Goal: Task Accomplishment & Management: Manage account settings

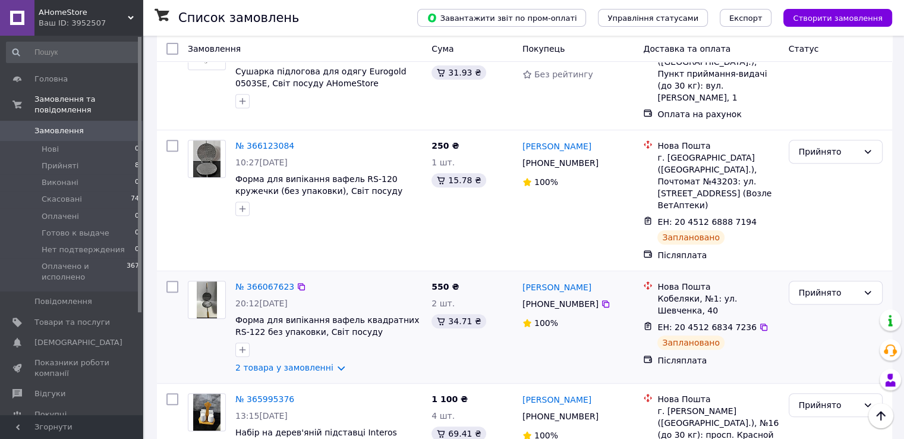
scroll to position [476, 0]
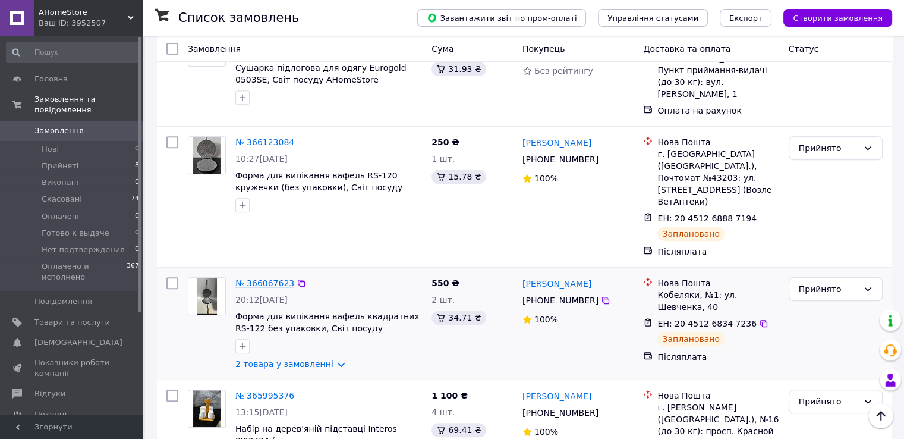
click at [269, 278] on link "№ 366067623" at bounding box center [264, 283] width 59 height 10
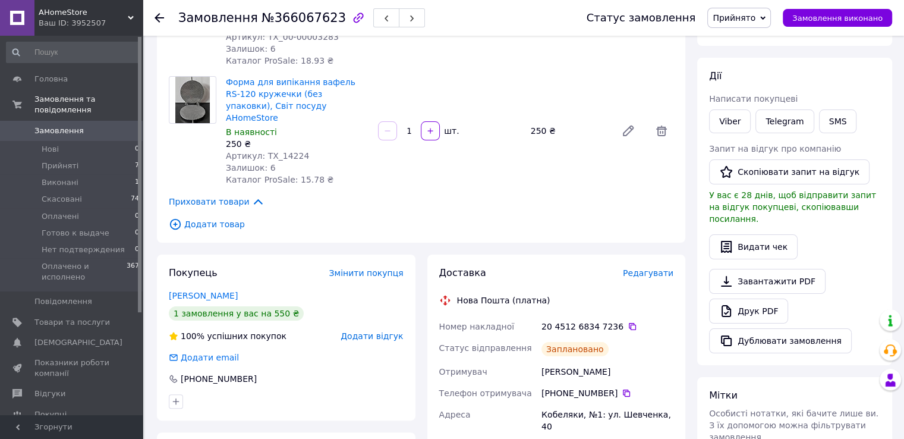
scroll to position [178, 0]
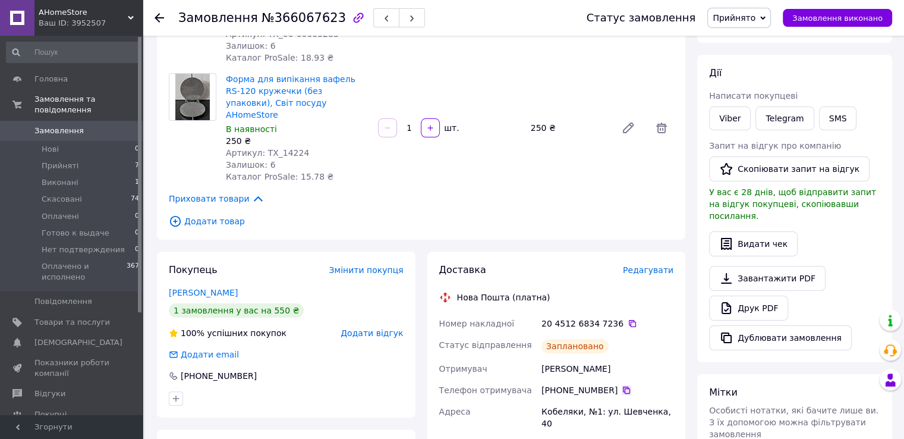
click at [622, 385] on icon at bounding box center [627, 390] width 10 height 10
drag, startPoint x: 541, startPoint y: 348, endPoint x: 633, endPoint y: 350, distance: 91.6
click at [633, 358] on div "[PERSON_NAME]" at bounding box center [607, 368] width 137 height 21
copy div "[PERSON_NAME]"
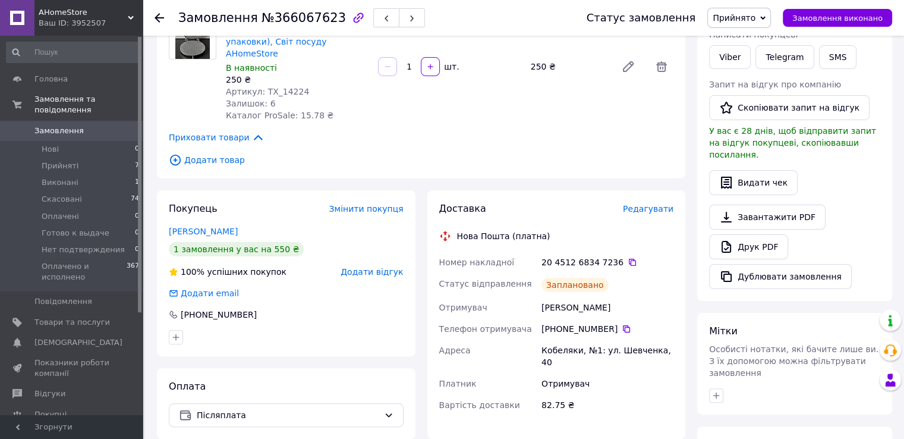
scroll to position [297, 0]
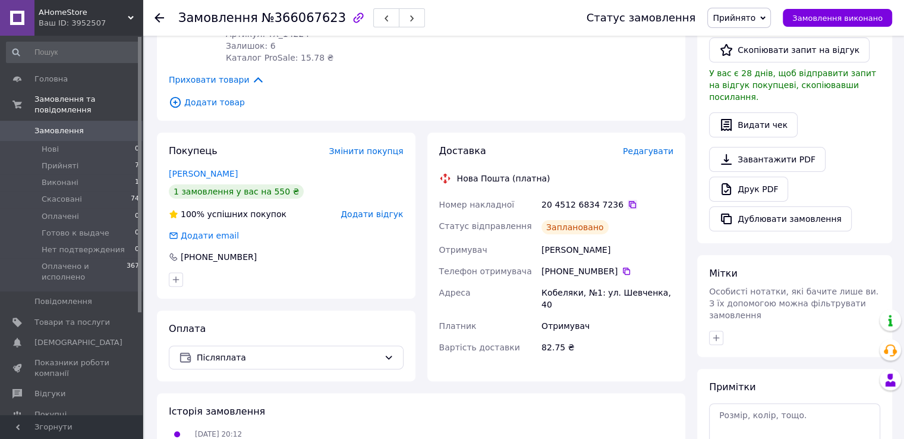
click at [628, 200] on icon at bounding box center [633, 205] width 10 height 10
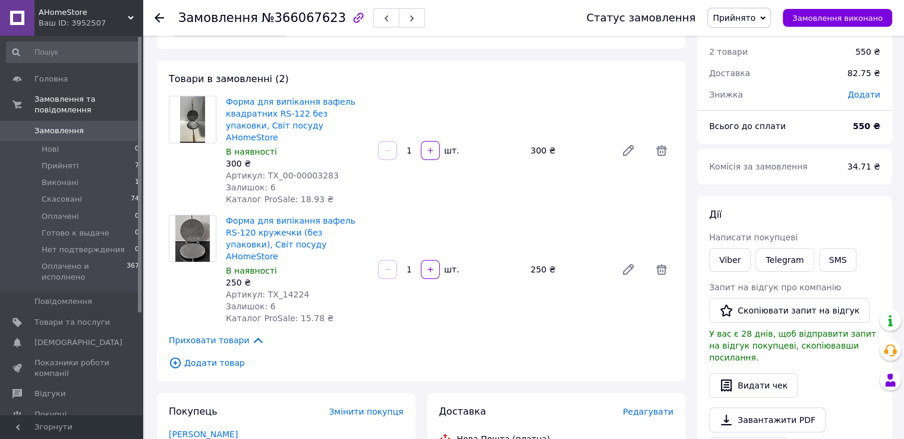
scroll to position [0, 0]
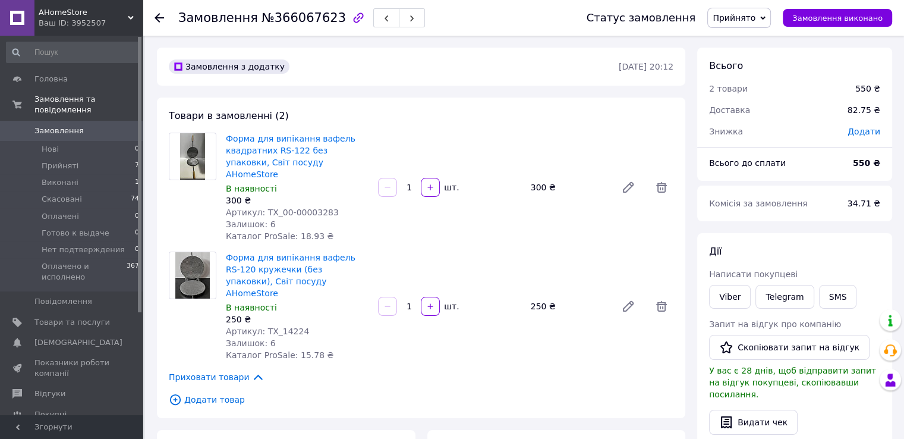
click at [164, 17] on use at bounding box center [160, 18] width 10 height 10
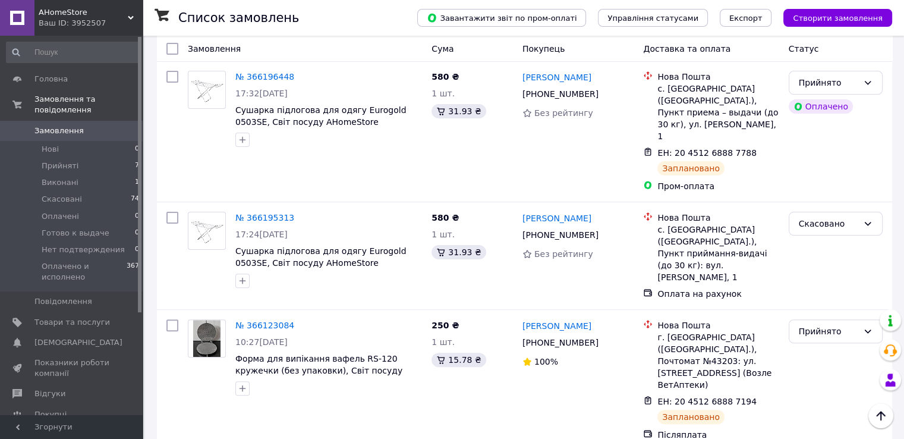
scroll to position [297, 0]
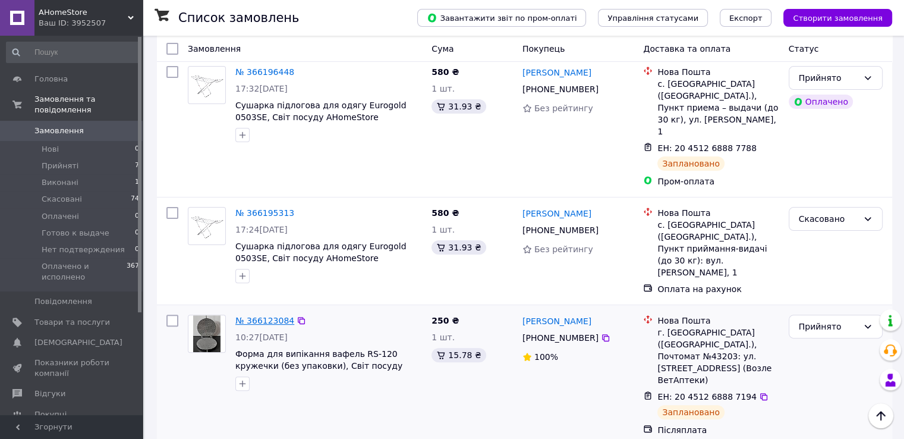
click at [274, 316] on link "№ 366123084" at bounding box center [264, 321] width 59 height 10
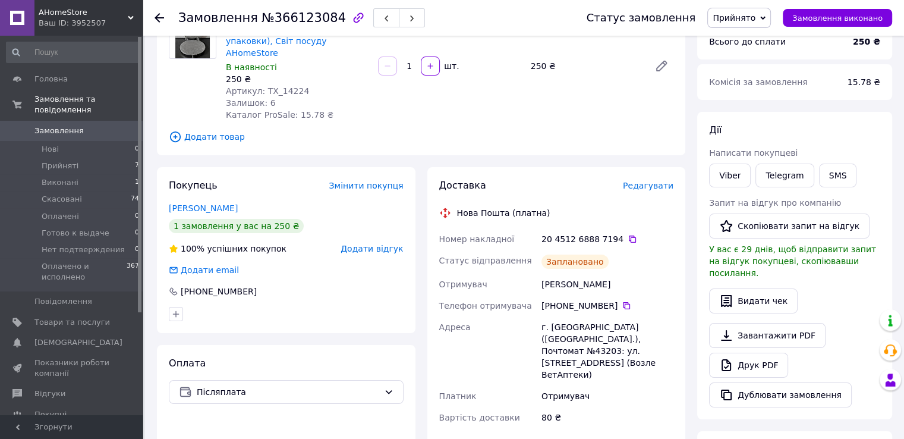
scroll to position [119, 0]
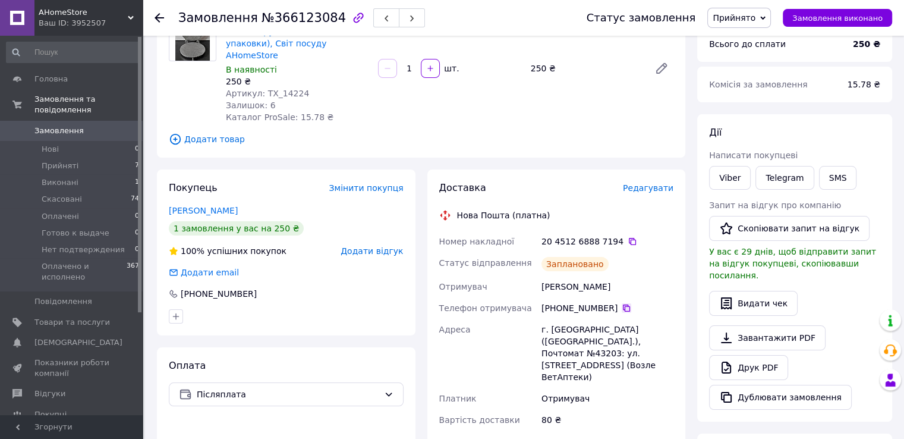
click at [622, 303] on icon at bounding box center [627, 308] width 10 height 10
drag, startPoint x: 542, startPoint y: 274, endPoint x: 617, endPoint y: 272, distance: 74.3
click at [617, 276] on div "[PERSON_NAME]" at bounding box center [607, 286] width 137 height 21
copy div "[PERSON_NAME]"
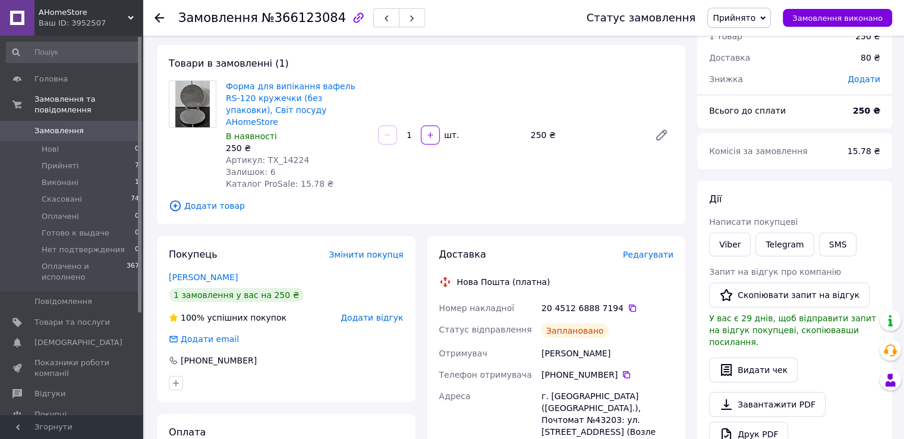
scroll to position [0, 0]
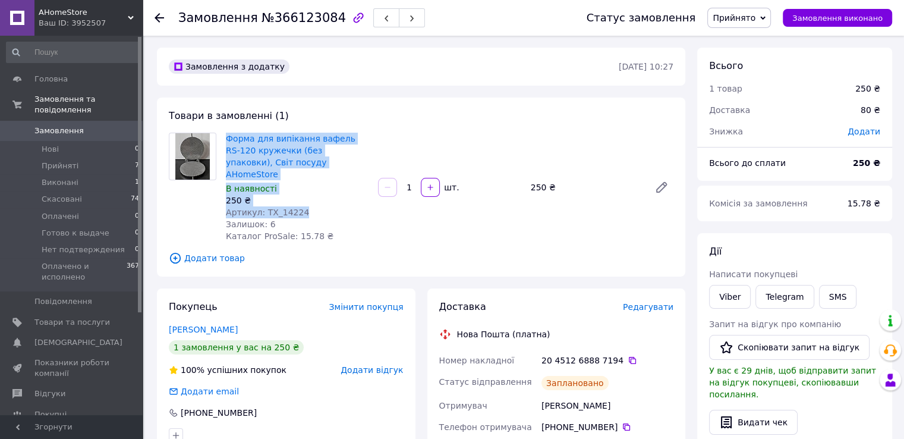
drag, startPoint x: 297, startPoint y: 202, endPoint x: 224, endPoint y: 141, distance: 95.5
click at [224, 141] on div "Форма для випікання вафель RS-120 кружечки (без упаковки), Світ посуду AHomeSto…" at bounding box center [297, 187] width 152 height 114
copy div "Форма для випікання вафель RS-120 кружечки (без упаковки), Світ посуду AHomeSto…"
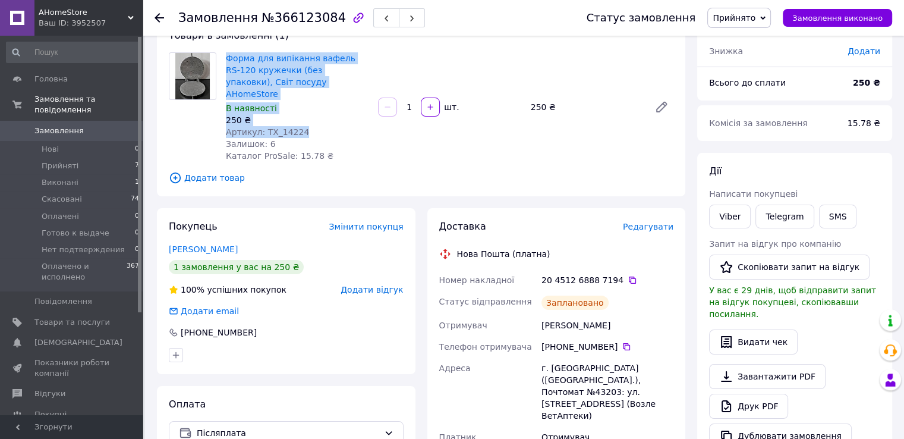
scroll to position [119, 0]
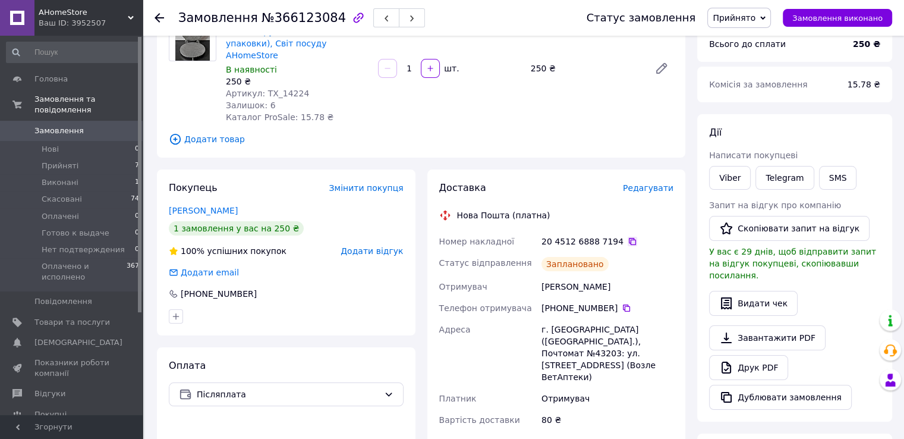
click at [629, 238] on icon at bounding box center [632, 241] width 7 height 7
click at [157, 15] on use at bounding box center [160, 18] width 10 height 10
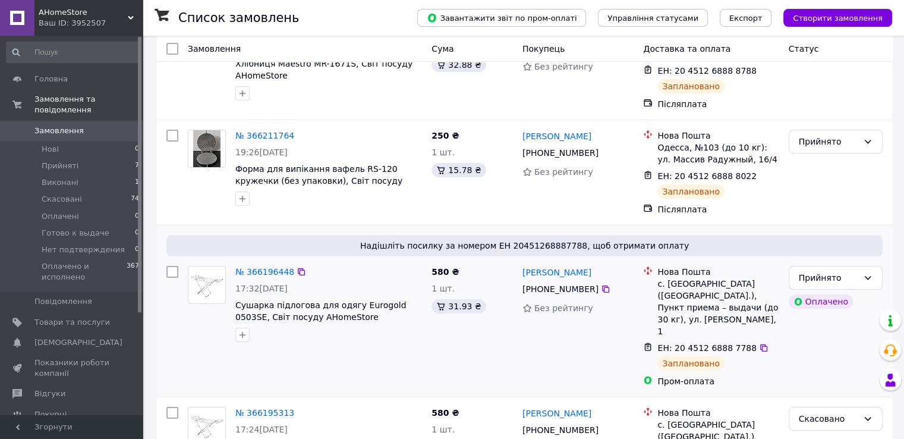
scroll to position [119, 0]
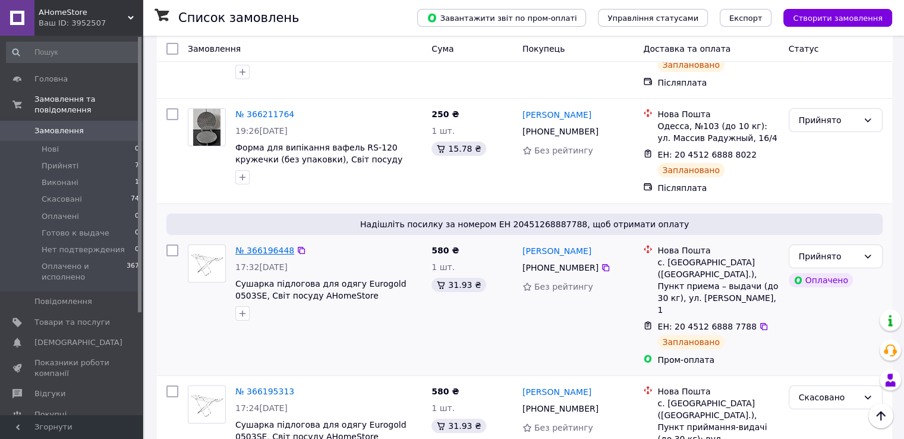
click at [260, 253] on link "№ 366196448" at bounding box center [264, 251] width 59 height 10
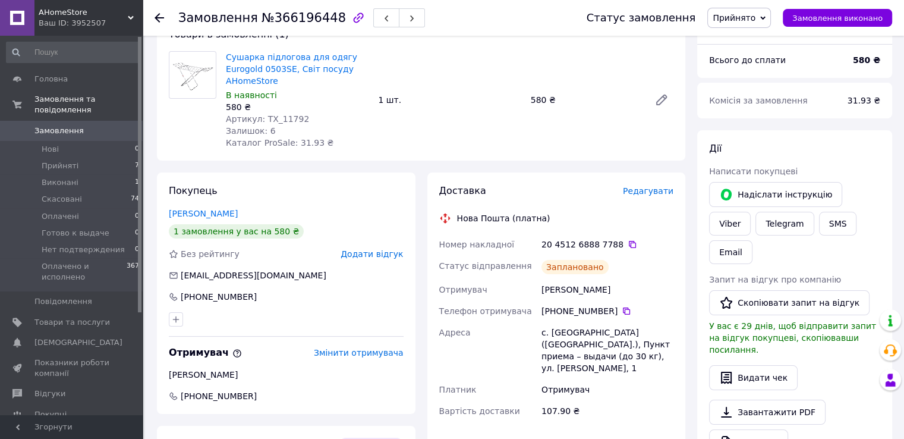
scroll to position [119, 0]
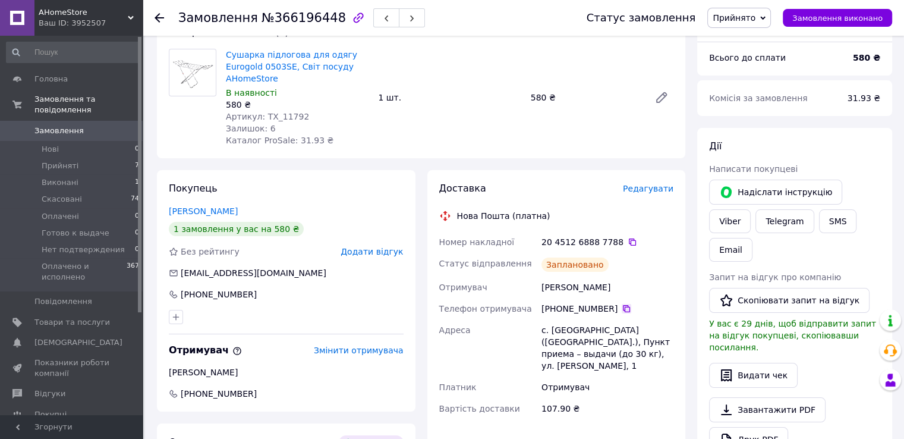
click at [622, 310] on icon at bounding box center [627, 309] width 10 height 10
drag, startPoint x: 542, startPoint y: 286, endPoint x: 633, endPoint y: 284, distance: 91.0
click at [633, 284] on div "[PERSON_NAME]" at bounding box center [607, 286] width 137 height 21
copy div "[PERSON_NAME]"
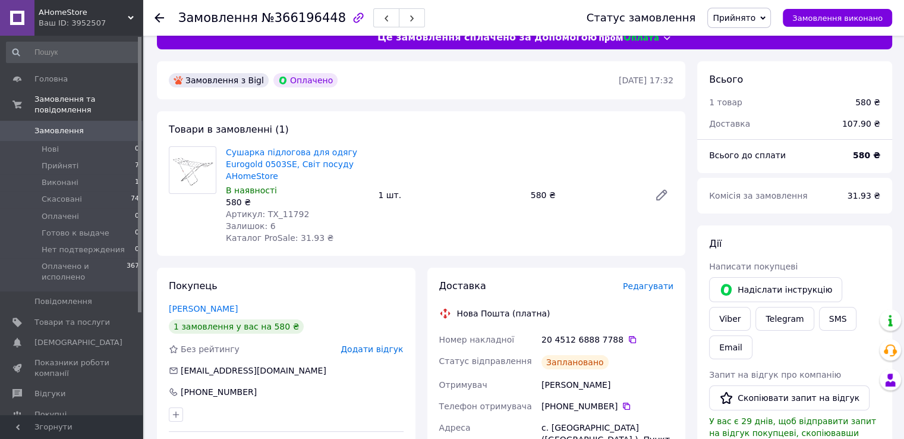
scroll to position [0, 0]
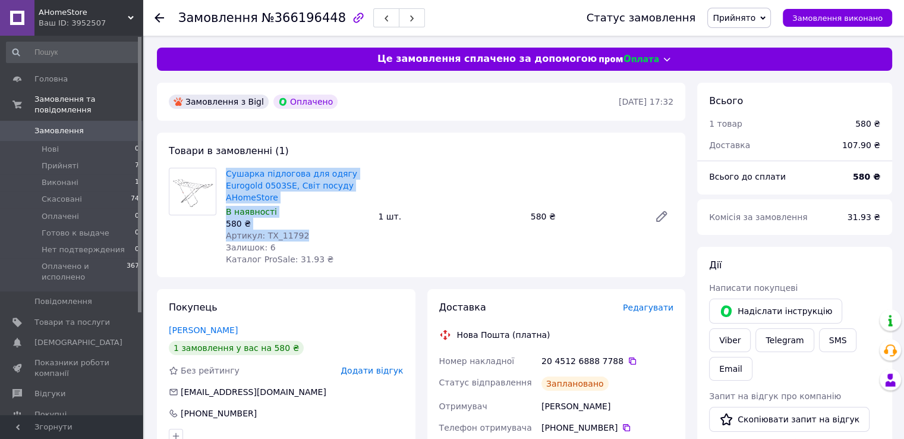
drag, startPoint x: 297, startPoint y: 238, endPoint x: 220, endPoint y: 179, distance: 97.5
click at [220, 179] on div "Сушарка підлогова для одягу Eurogold 0503SE, Світ посуду AHomeStore В наявності…" at bounding box center [421, 217] width 514 height 98
copy div "Сушарка підлогова для одягу Eurogold 0503SE, Світ посуду AHomeStore В наявності…"
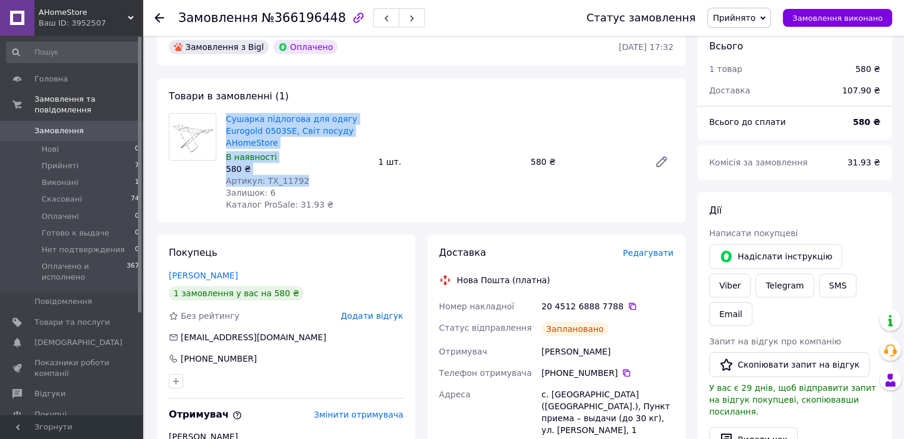
scroll to position [59, 0]
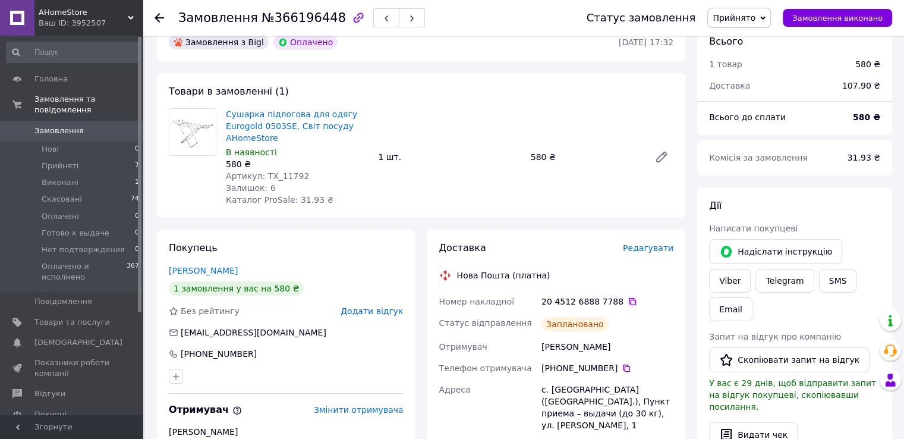
click at [628, 303] on icon at bounding box center [633, 302] width 10 height 10
click at [159, 15] on icon at bounding box center [160, 18] width 10 height 10
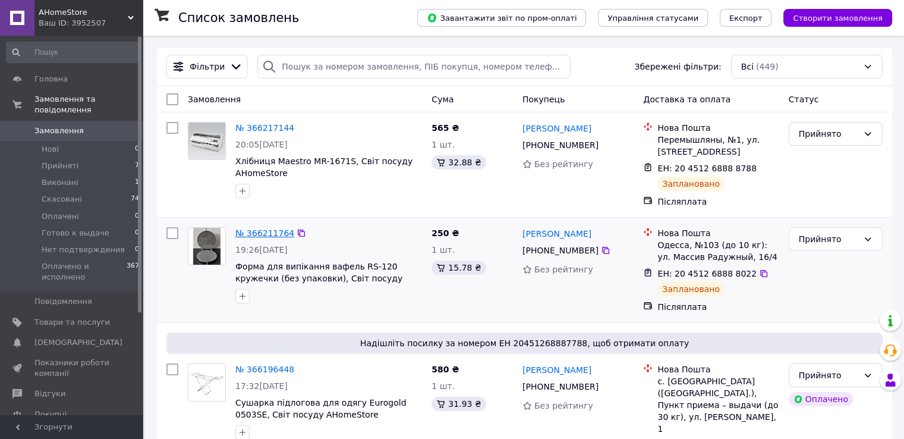
click at [276, 234] on link "№ 366211764" at bounding box center [264, 233] width 59 height 10
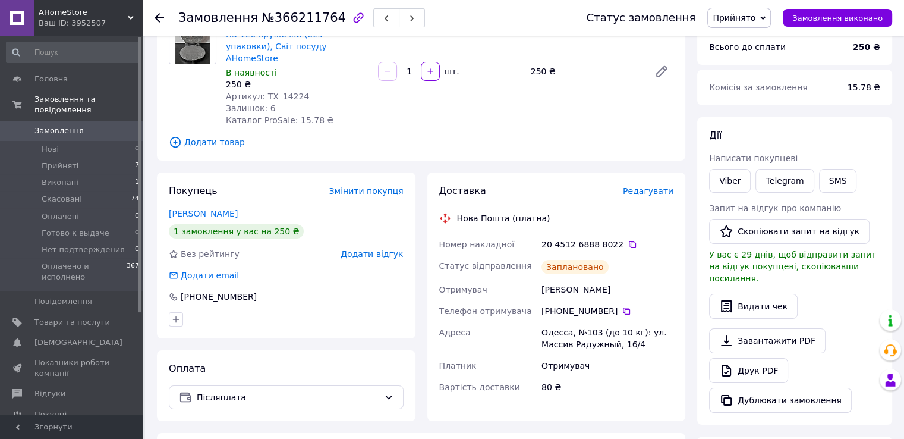
scroll to position [119, 0]
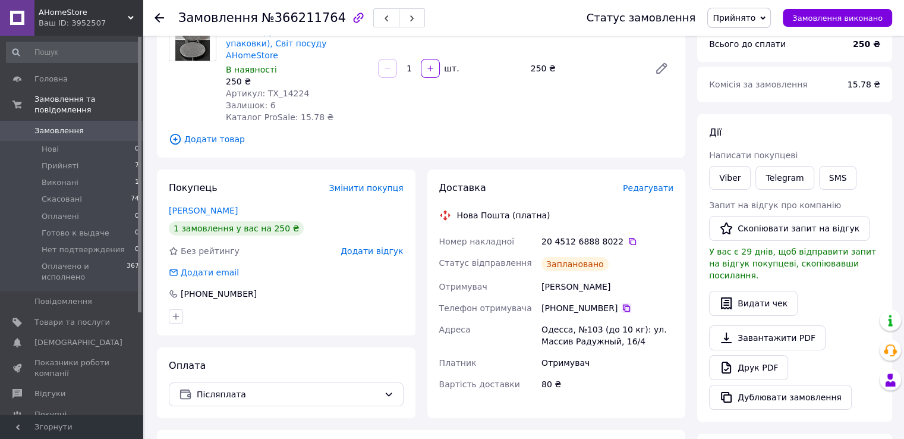
click at [622, 303] on icon at bounding box center [627, 308] width 10 height 10
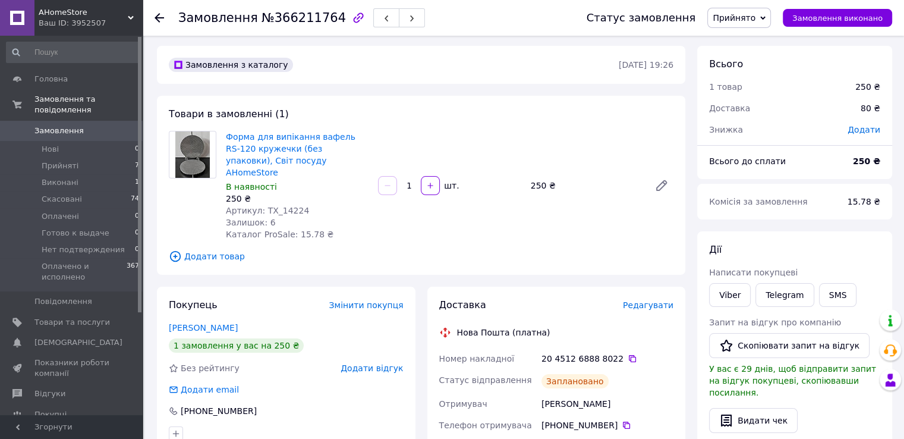
scroll to position [0, 0]
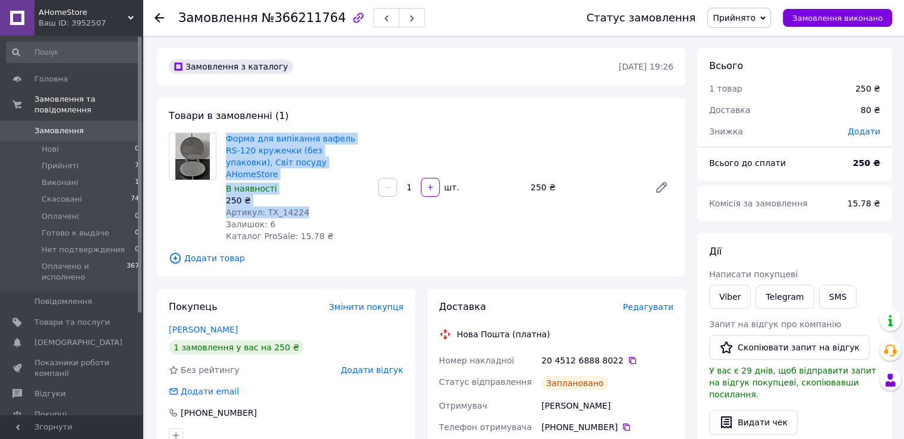
drag, startPoint x: 297, startPoint y: 200, endPoint x: 224, endPoint y: 141, distance: 94.7
click at [224, 141] on div "Форма для випікання вафель RS-120 кружечки (без упаковки), Світ посуду AHomeSto…" at bounding box center [297, 187] width 152 height 114
copy div "Форма для випікання вафель RS-120 кружечки (без упаковки), Світ посуду AHomeSto…"
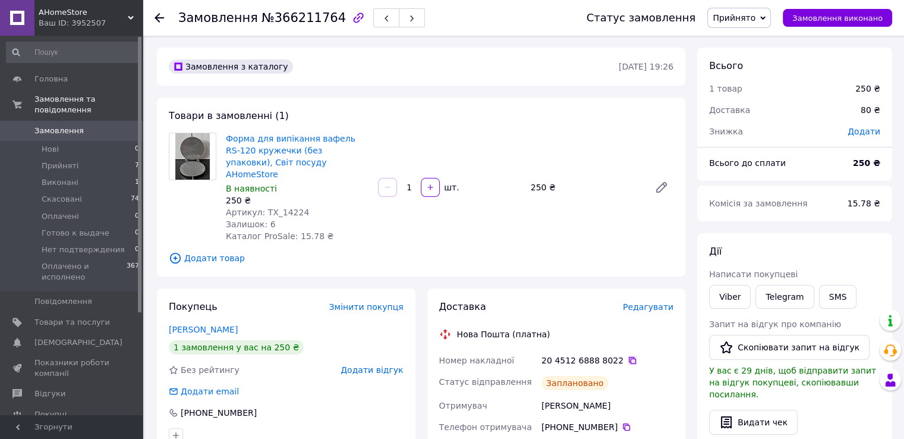
click at [629, 357] on icon at bounding box center [632, 360] width 7 height 7
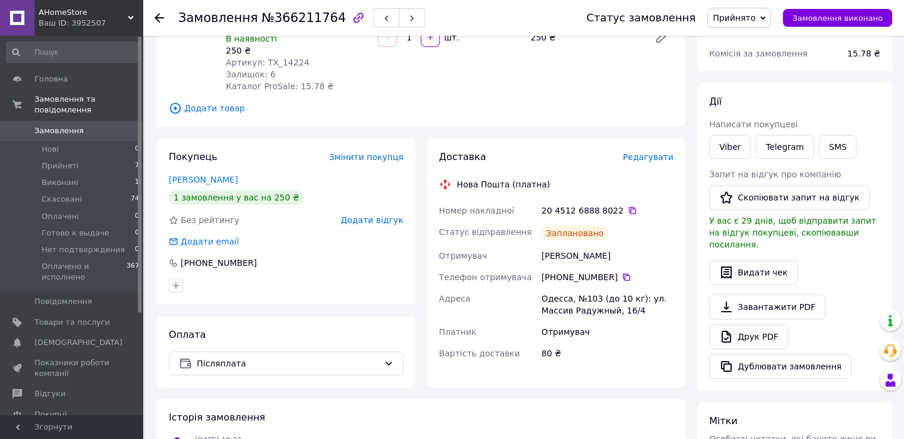
scroll to position [119, 0]
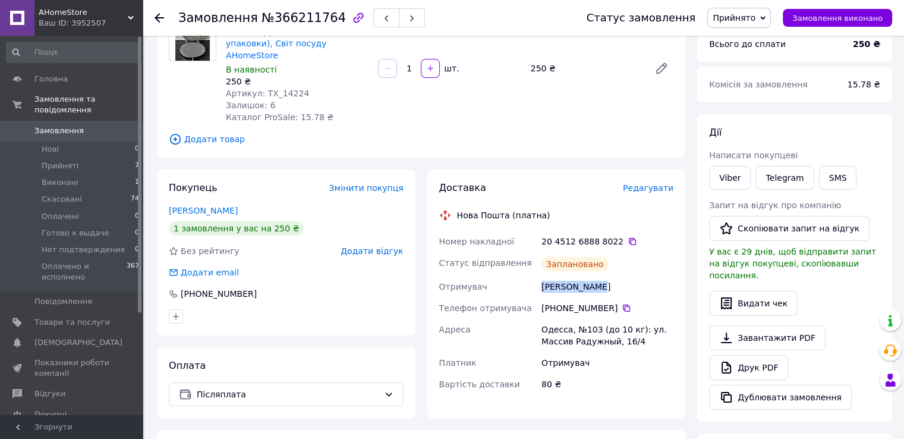
drag, startPoint x: 567, startPoint y: 275, endPoint x: 611, endPoint y: 279, distance: 44.2
click at [611, 279] on div "[PERSON_NAME]" at bounding box center [607, 286] width 137 height 21
copy div "[PERSON_NAME]"
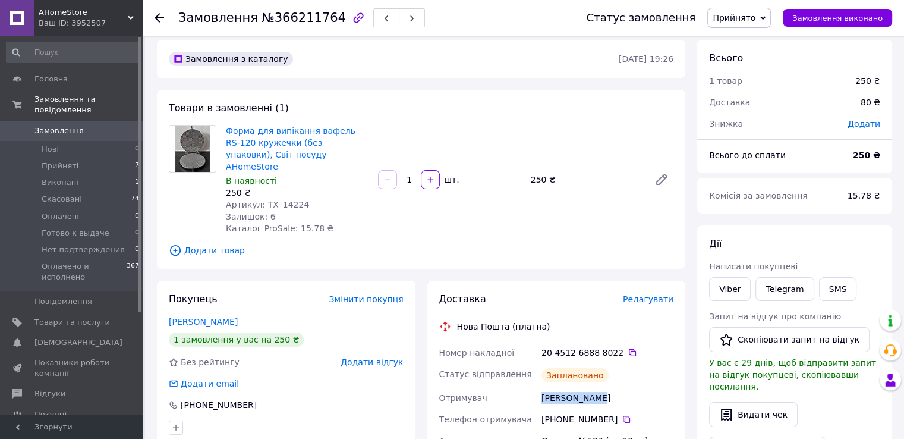
scroll to position [0, 0]
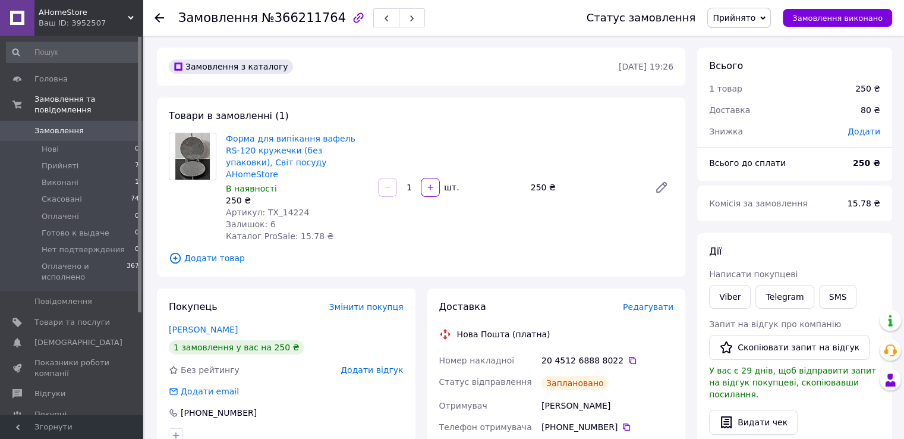
click at [160, 15] on icon at bounding box center [160, 18] width 10 height 10
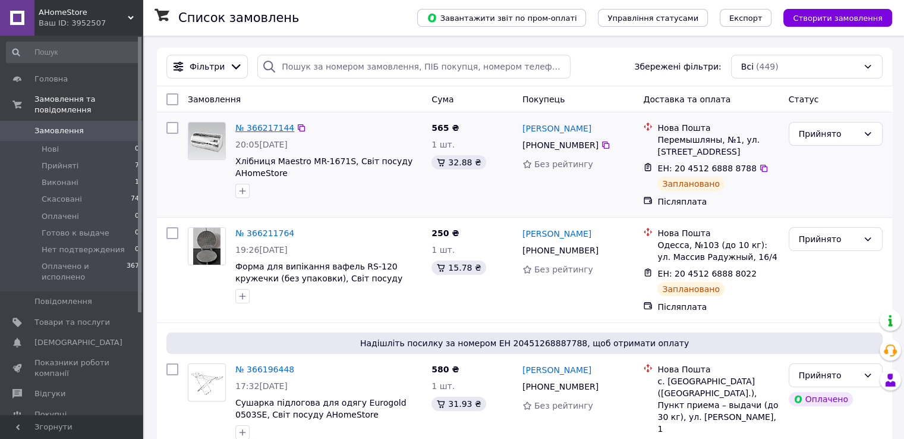
click at [269, 124] on link "№ 366217144" at bounding box center [264, 128] width 59 height 10
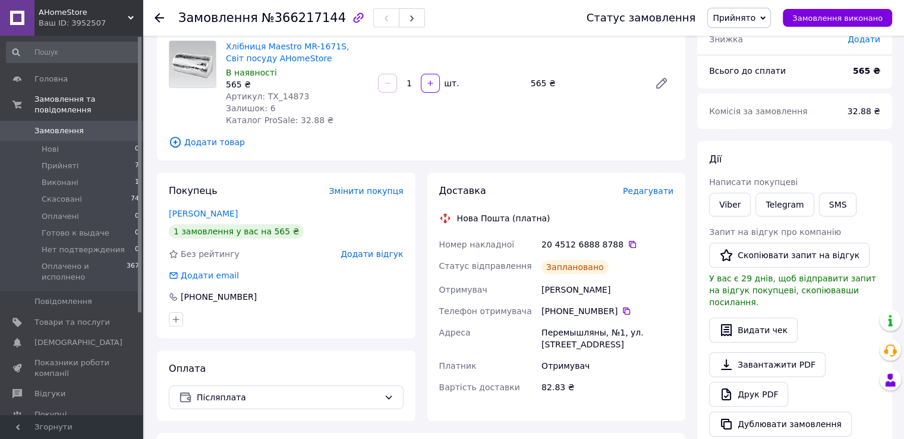
scroll to position [59, 0]
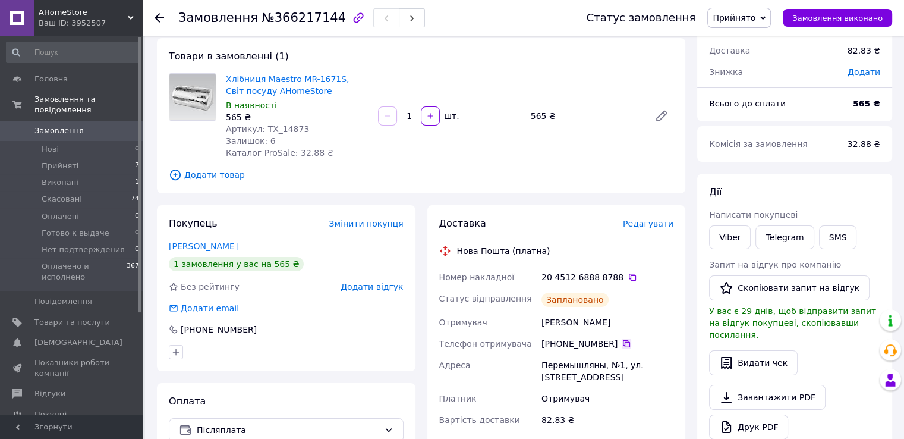
click at [622, 343] on icon at bounding box center [627, 344] width 10 height 10
drag, startPoint x: 542, startPoint y: 322, endPoint x: 624, endPoint y: 324, distance: 81.5
click at [624, 324] on div "[PERSON_NAME]" at bounding box center [607, 322] width 137 height 21
copy div "[PERSON_NAME]"
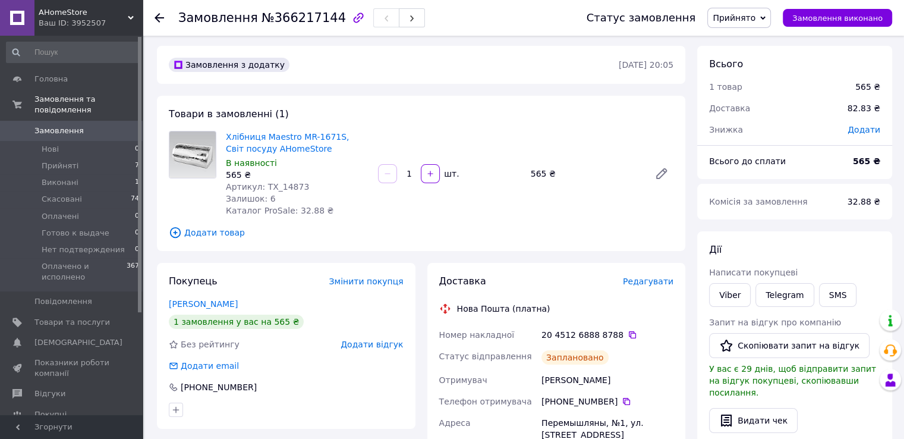
scroll to position [0, 0]
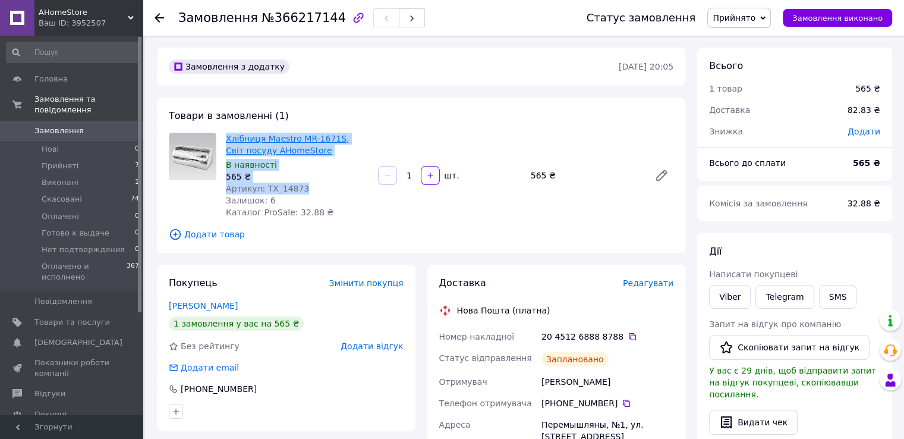
drag, startPoint x: 298, startPoint y: 189, endPoint x: 227, endPoint y: 141, distance: 86.1
click at [227, 141] on div "Хлібниця Maestro MR-1671S, Світ посуду AHomeStore В наявності 565 ₴ Артикул: TX…" at bounding box center [297, 175] width 152 height 90
copy div "Хлібниця Maestro MR-1671S, Світ посуду AHomeStore В наявності 565 ₴ Артикул: TX…"
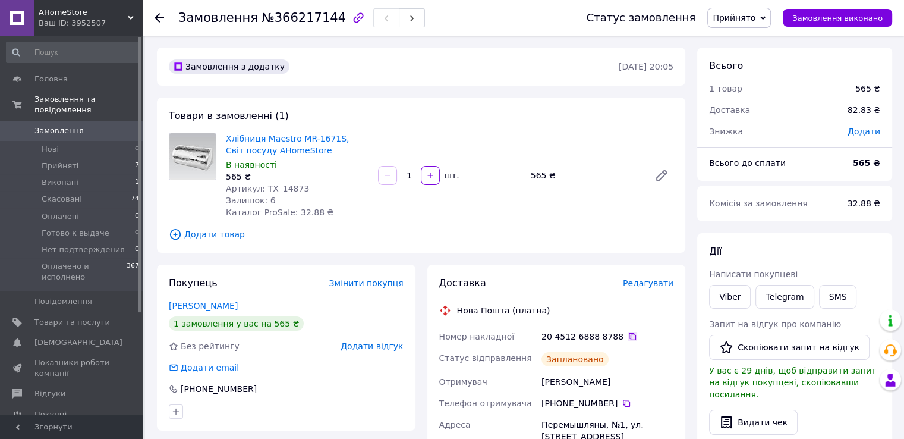
click at [628, 336] on icon at bounding box center [633, 337] width 10 height 10
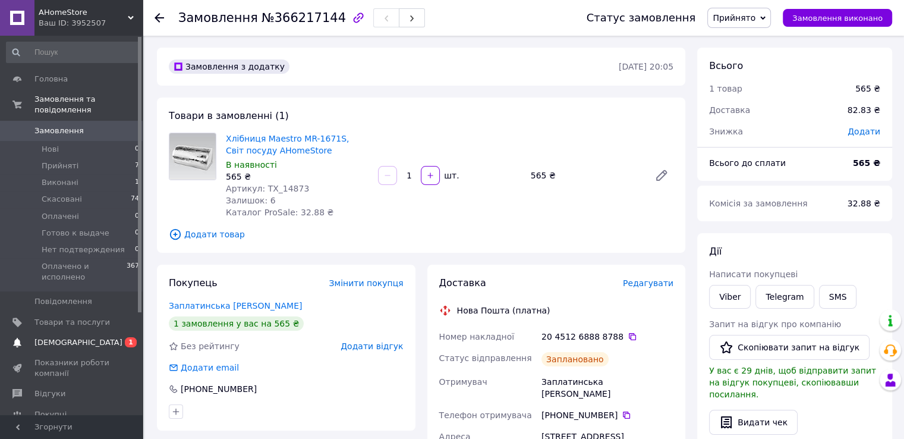
click at [71, 337] on span "[DEMOGRAPHIC_DATA]" at bounding box center [78, 342] width 88 height 11
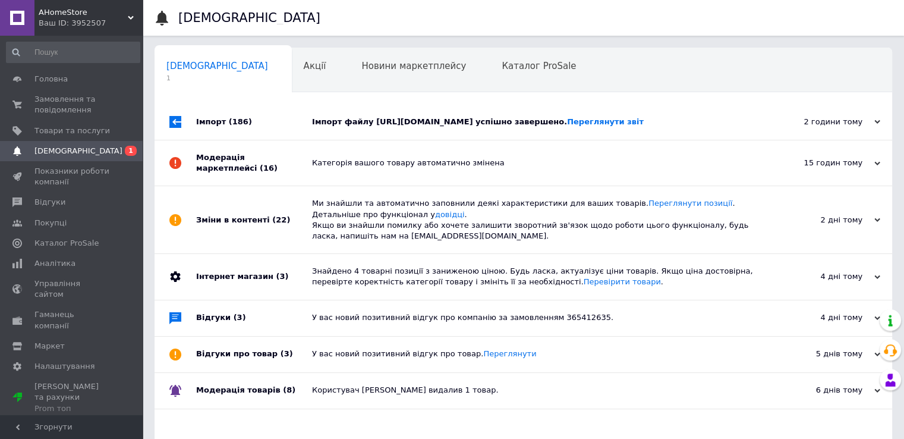
click at [269, 124] on div "Імпорт (186)" at bounding box center [254, 122] width 116 height 36
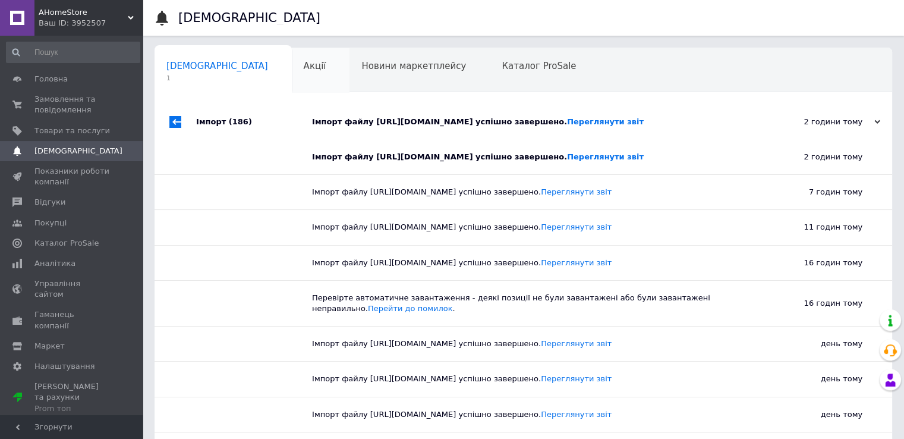
click at [292, 70] on div "Акції 0" at bounding box center [321, 70] width 58 height 45
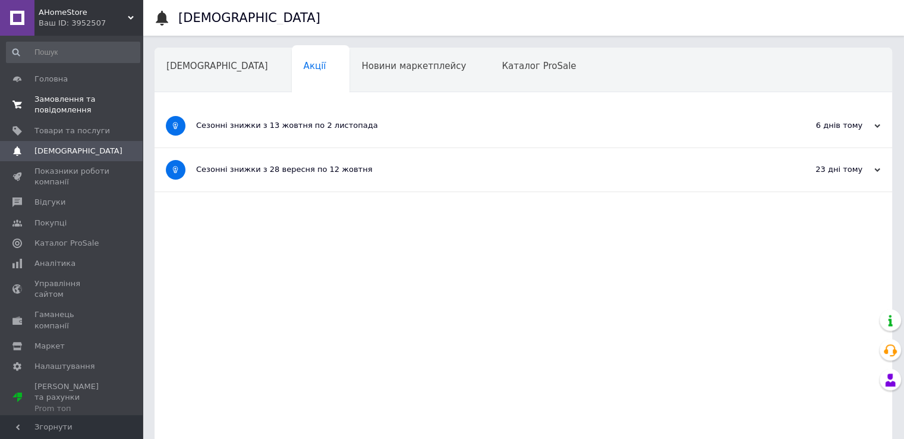
click at [65, 98] on span "Замовлення та повідомлення" at bounding box center [72, 104] width 76 height 21
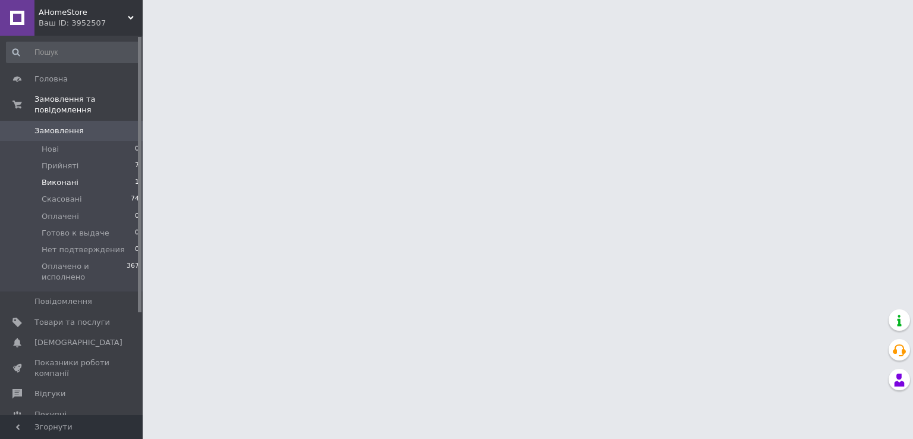
click at [66, 177] on span "Виконані" at bounding box center [60, 182] width 37 height 11
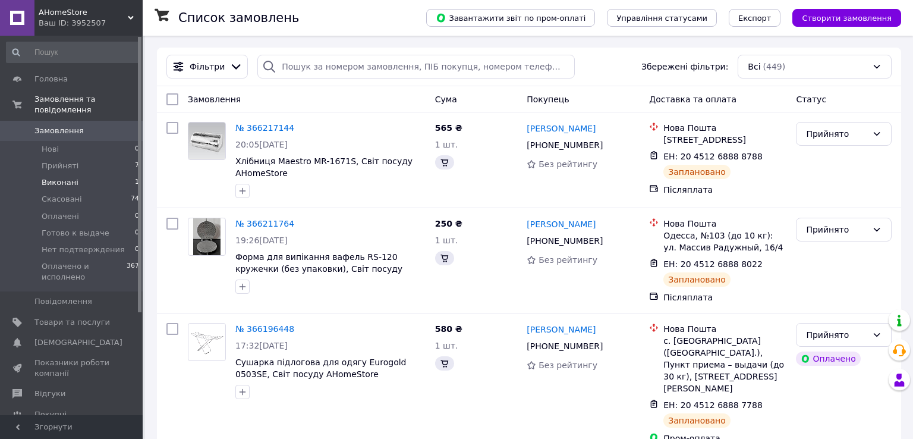
click at [66, 177] on span "Виконані" at bounding box center [60, 182] width 37 height 11
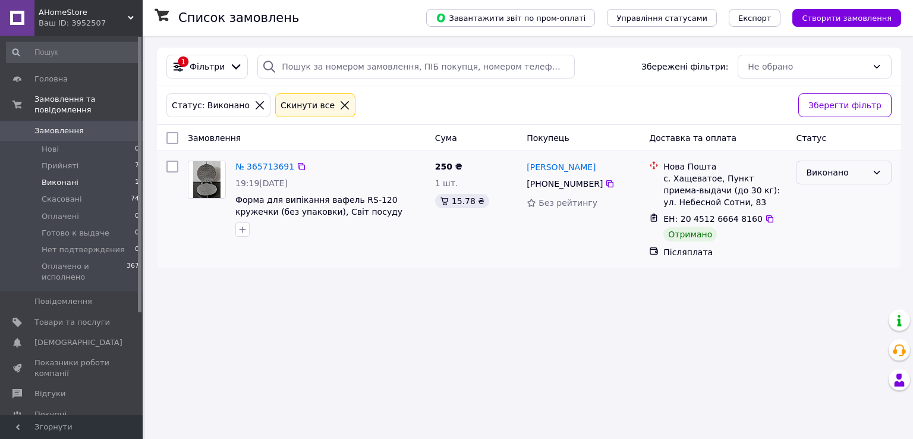
click at [826, 167] on div "Виконано" at bounding box center [836, 172] width 61 height 13
click at [824, 264] on li "Оплачено и исполнено" at bounding box center [844, 273] width 95 height 33
